Goal: Information Seeking & Learning: Learn about a topic

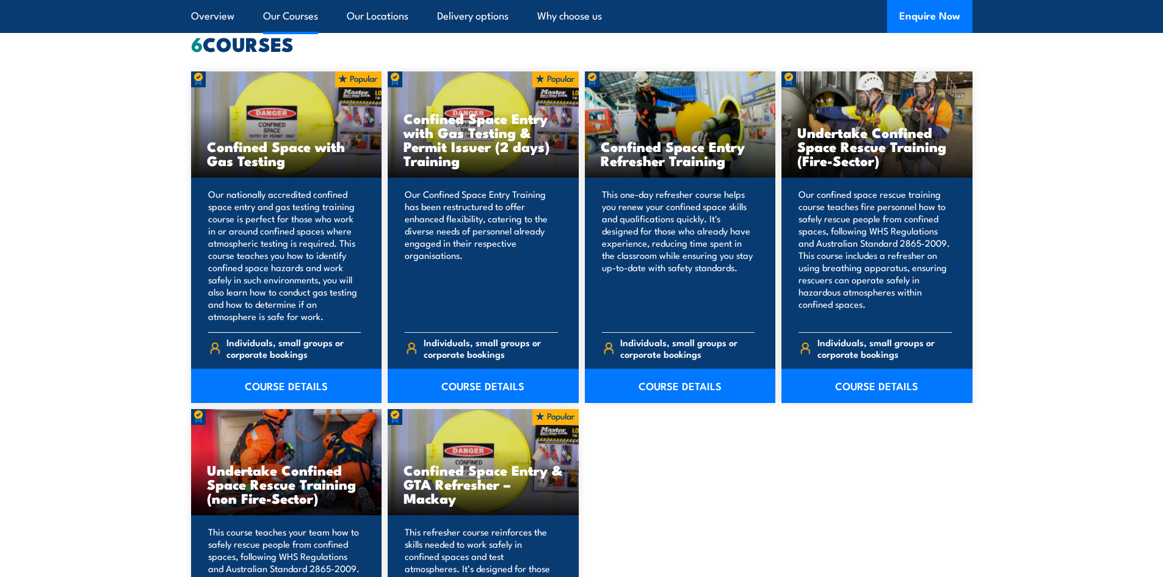
scroll to position [854, 0]
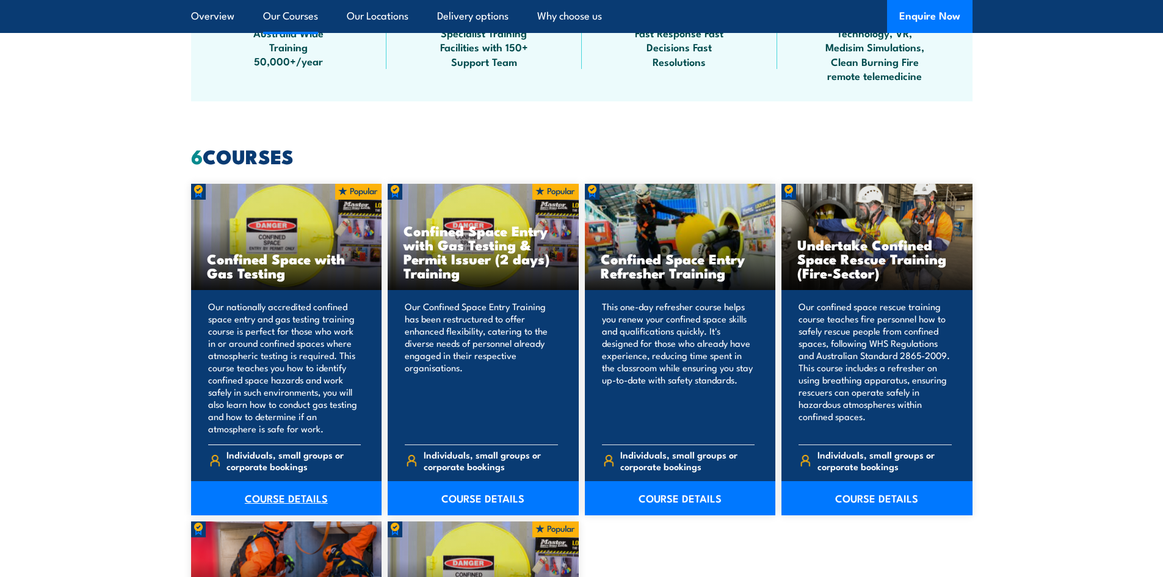
click at [292, 495] on link "COURSE DETAILS" at bounding box center [286, 498] width 191 height 34
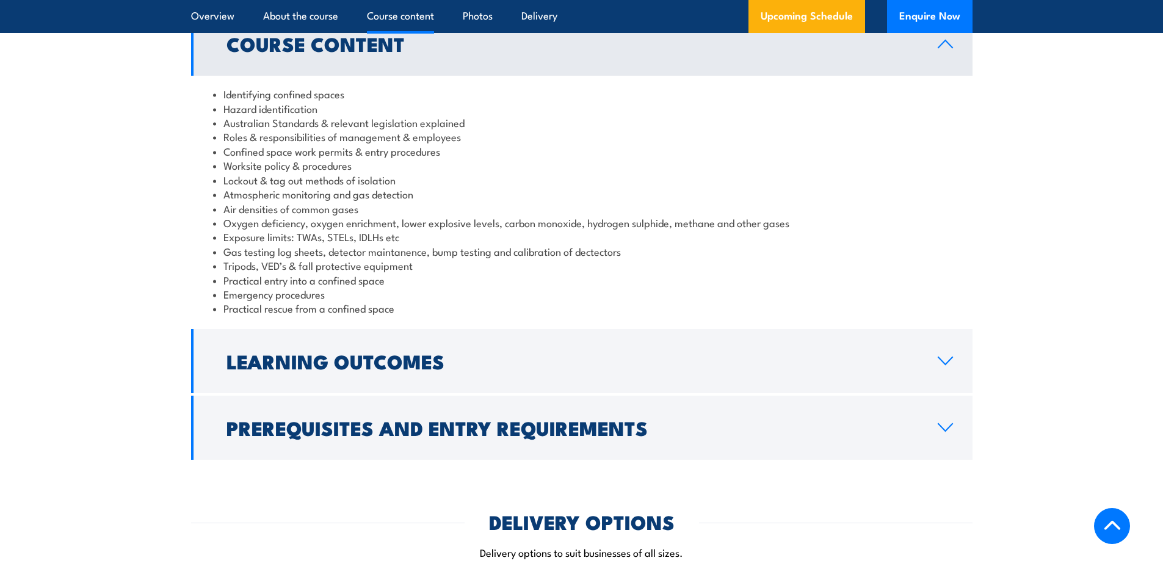
scroll to position [1282, 0]
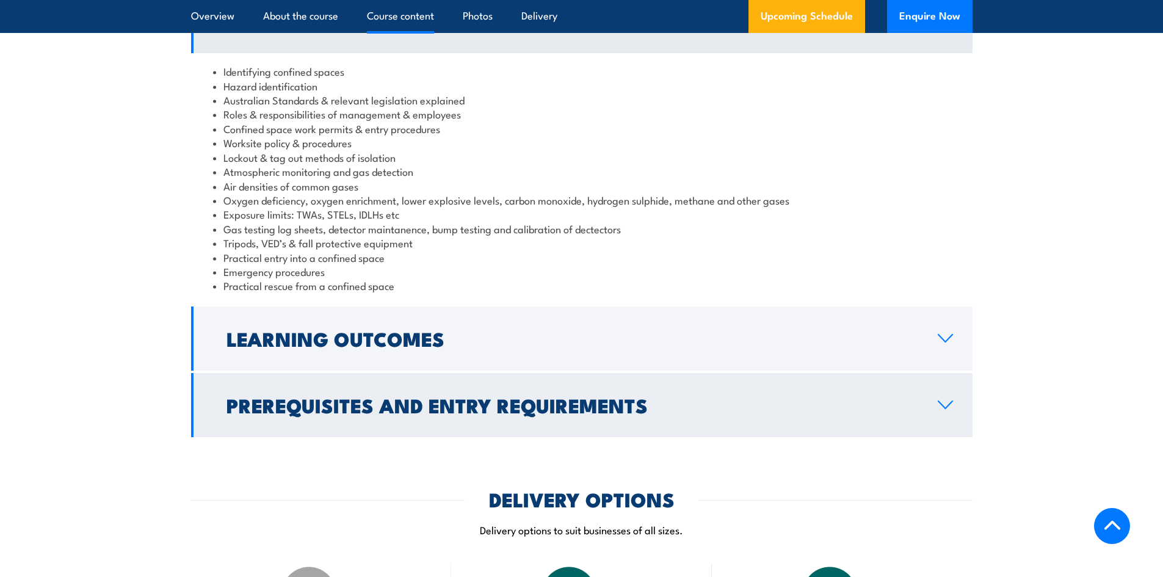
click at [917, 411] on h2 "Prerequisites and Entry Requirements" at bounding box center [571, 404] width 691 height 17
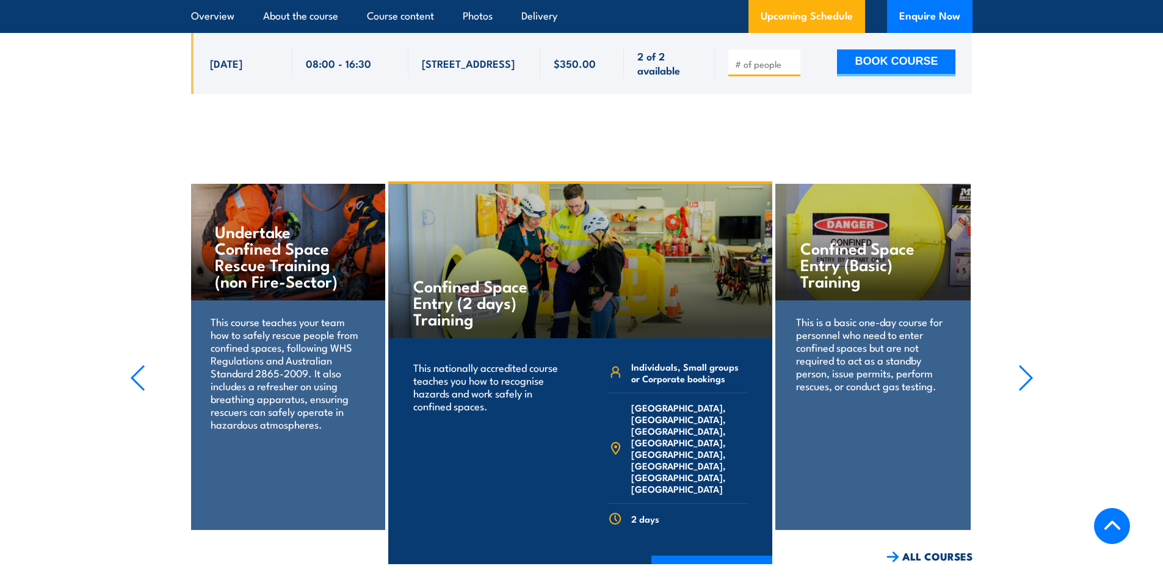
scroll to position [4272, 0]
